Goal: Task Accomplishment & Management: Complete application form

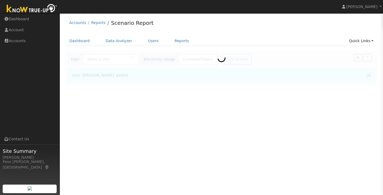
type input "[PERSON_NAME]"
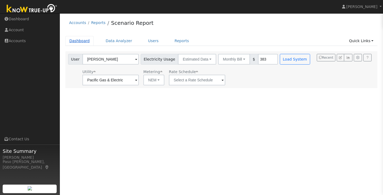
click at [85, 41] on link "Dashboard" at bounding box center [80, 41] width 28 height 10
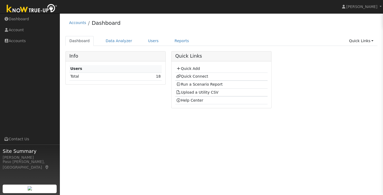
click at [199, 69] on td "Quick Add" at bounding box center [221, 69] width 92 height 8
click at [196, 68] on link "Quick Add" at bounding box center [188, 68] width 24 height 4
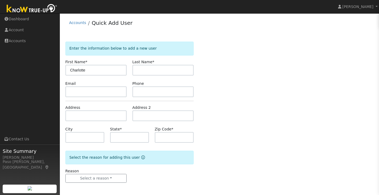
type input "Charlotte"
click at [133, 66] on input "text" at bounding box center [164, 70] width 62 height 11
type input "Reddish"
click at [125, 134] on input "text" at bounding box center [129, 137] width 39 height 11
type input "CA"
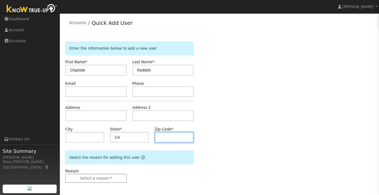
click at [162, 141] on input "text" at bounding box center [174, 137] width 39 height 11
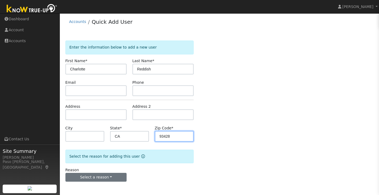
type input "93428"
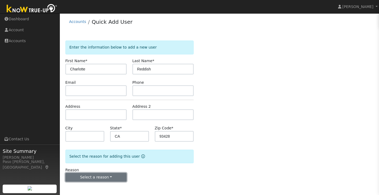
click at [112, 173] on button "Select a reason" at bounding box center [97, 177] width 62 height 9
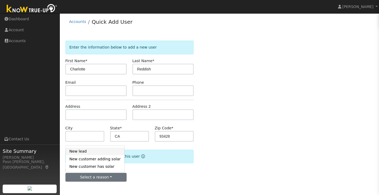
click at [84, 154] on link "New lead" at bounding box center [95, 150] width 59 height 7
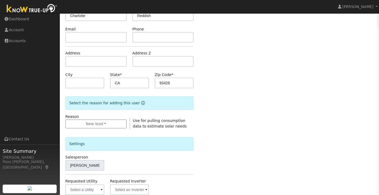
scroll to position [150, 0]
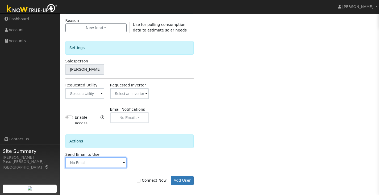
click at [103, 157] on input "text" at bounding box center [97, 162] width 62 height 11
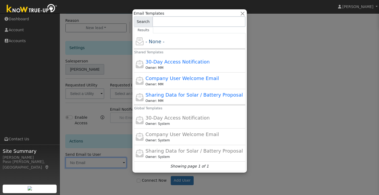
click at [117, 173] on div at bounding box center [189, 97] width 379 height 195
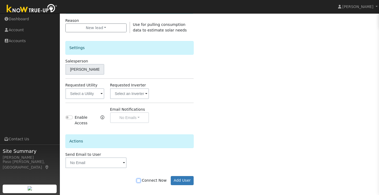
click at [141, 178] on input "Connect Now" at bounding box center [139, 180] width 4 height 4
checkbox input "true"
click at [182, 176] on button "Add User" at bounding box center [182, 180] width 23 height 9
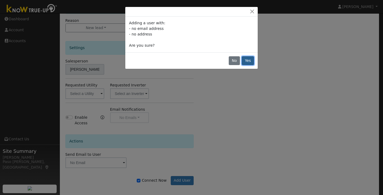
click at [251, 62] on button "Yes" at bounding box center [248, 60] width 12 height 9
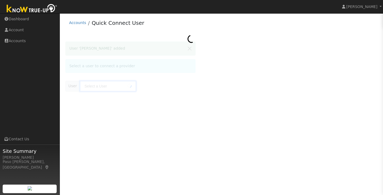
type input "[PERSON_NAME]"
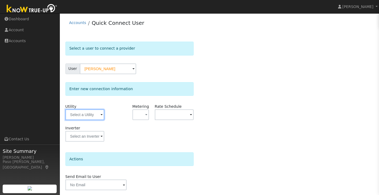
click at [77, 116] on input "text" at bounding box center [85, 114] width 39 height 11
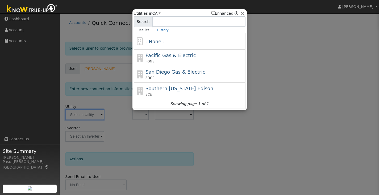
click at [165, 53] on span "Pacific Gas & Electric" at bounding box center [171, 55] width 50 height 6
type input "PG&E"
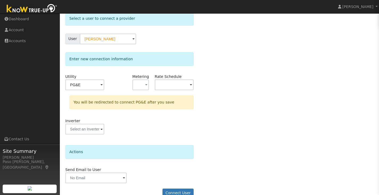
scroll to position [40, 0]
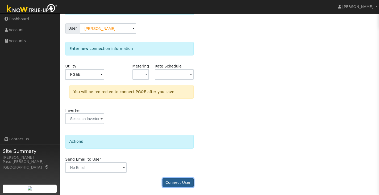
click at [181, 185] on button "Connect User" at bounding box center [178, 182] width 31 height 9
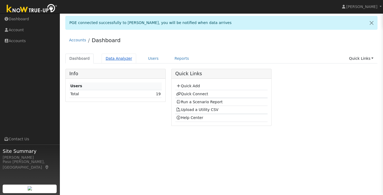
click at [105, 54] on link "Data Analyzer" at bounding box center [119, 59] width 35 height 10
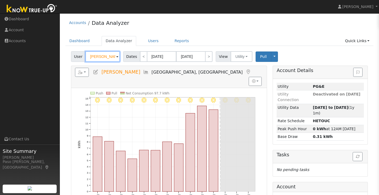
click at [102, 56] on input "Brian Beckwith" at bounding box center [102, 56] width 35 height 11
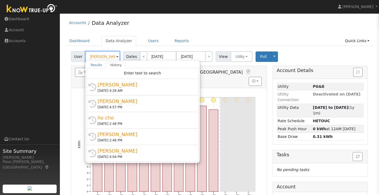
click at [102, 56] on input "Brian Beckwith" at bounding box center [102, 56] width 35 height 11
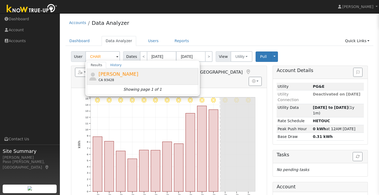
click at [108, 72] on span "Charlotte Reddish" at bounding box center [119, 74] width 40 height 6
type input "Charlotte Reddish"
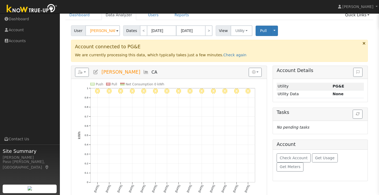
scroll to position [35, 0]
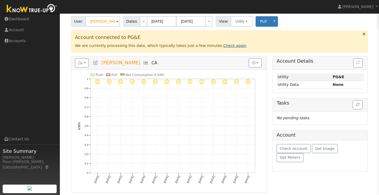
click at [224, 46] on link "Check again" at bounding box center [235, 45] width 23 height 4
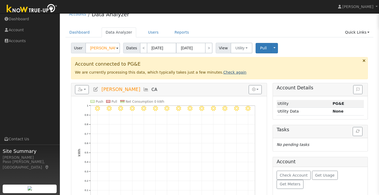
click at [224, 71] on link "Check again" at bounding box center [235, 72] width 23 height 4
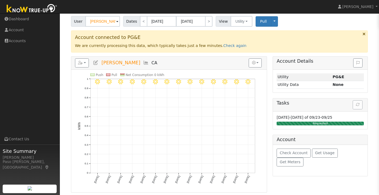
scroll to position [0, 0]
